Goal: Task Accomplishment & Management: Manage account settings

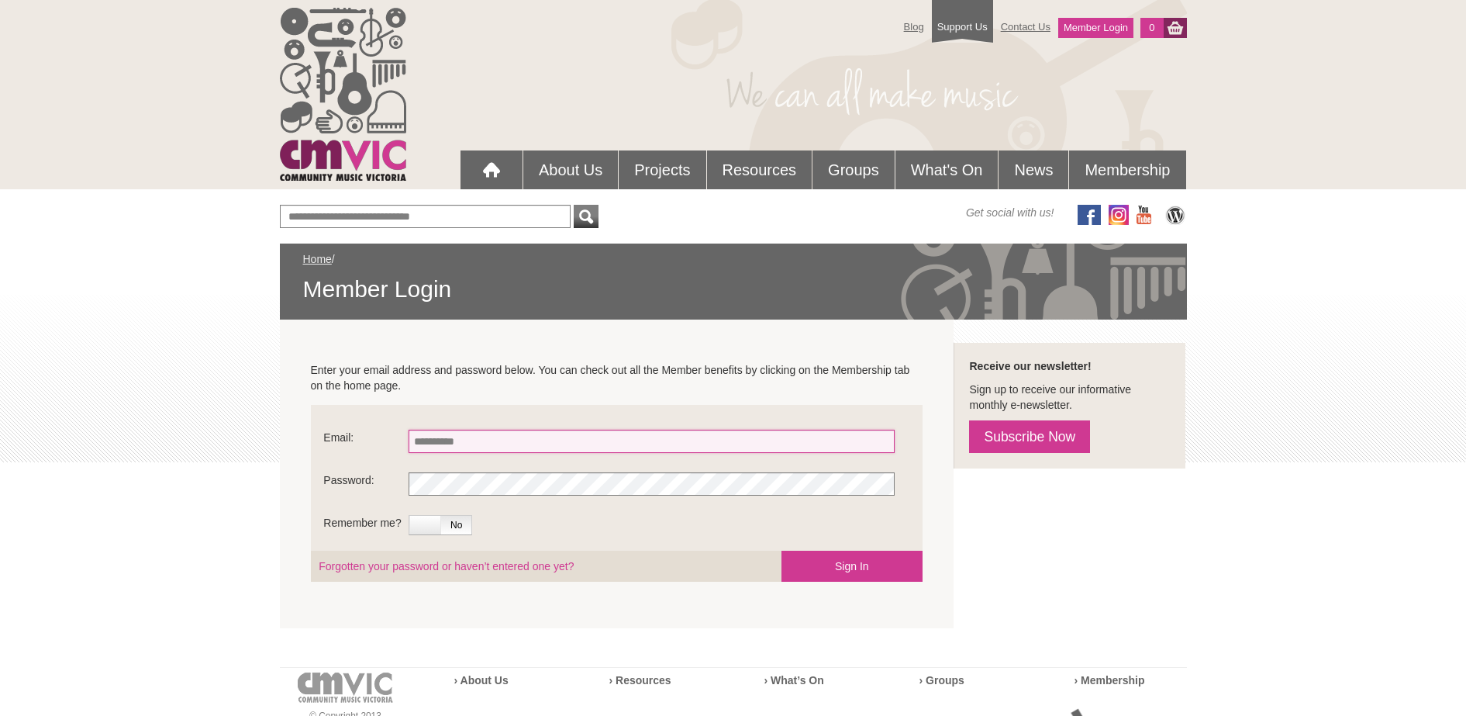
click at [438, 435] on input "Email:" at bounding box center [652, 441] width 486 height 23
type input "**********"
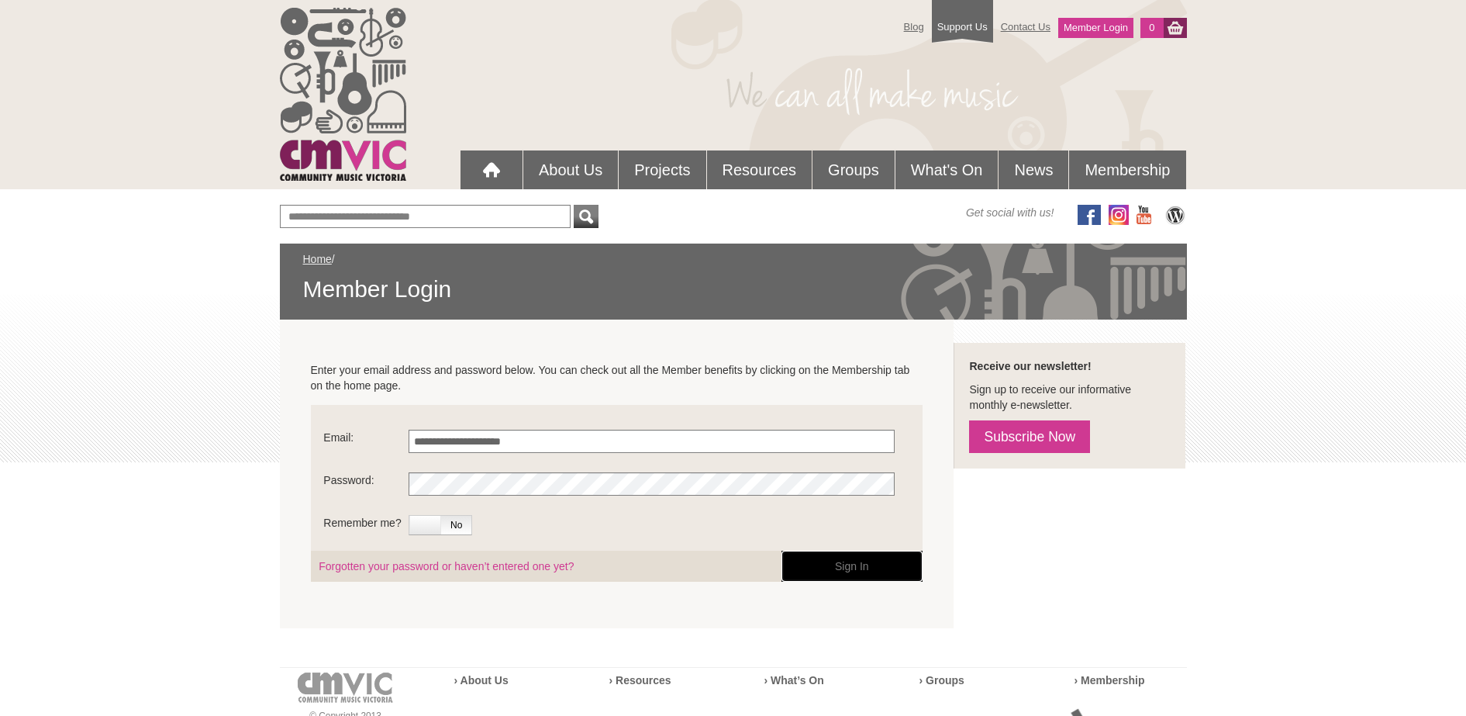
click at [847, 564] on button "Sign In" at bounding box center [852, 565] width 141 height 31
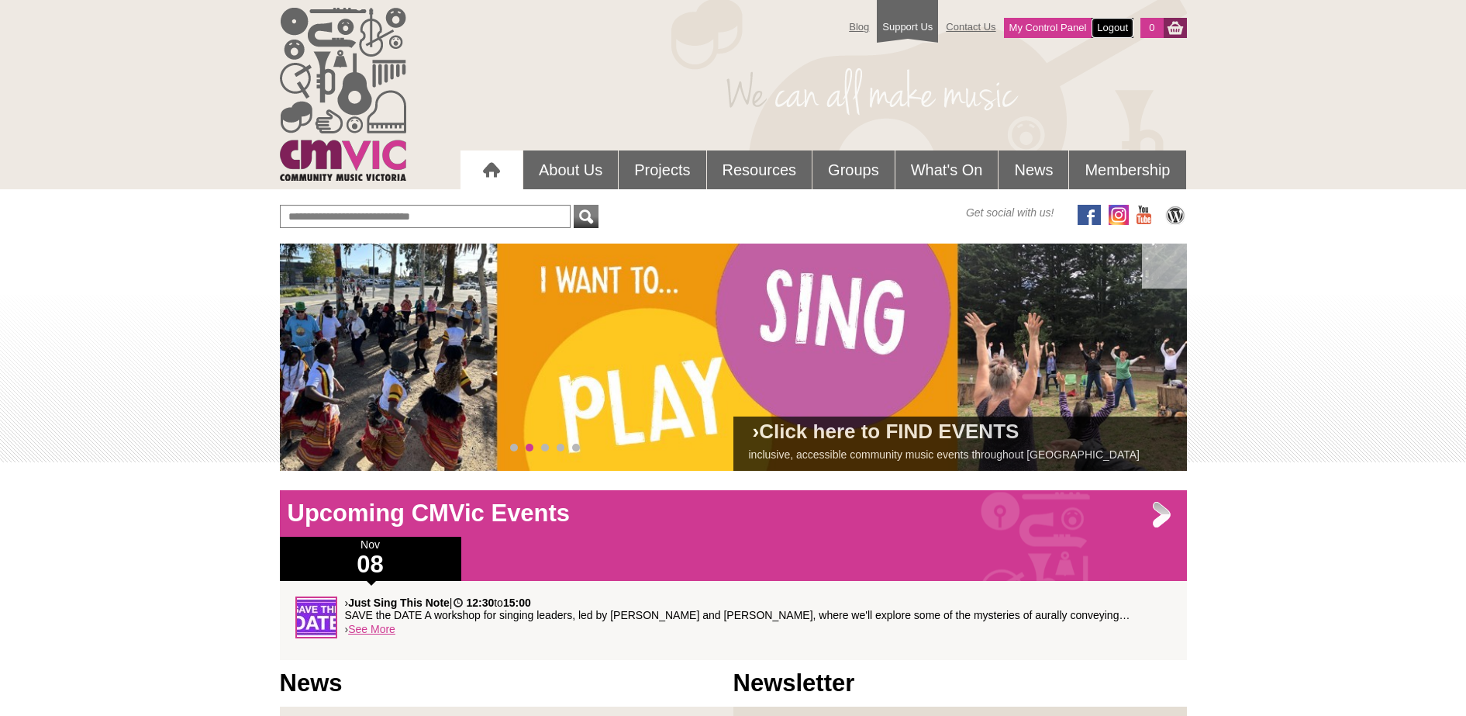
click at [1115, 26] on link "Logout" at bounding box center [1113, 28] width 42 height 20
